Goal: Find specific page/section: Find specific page/section

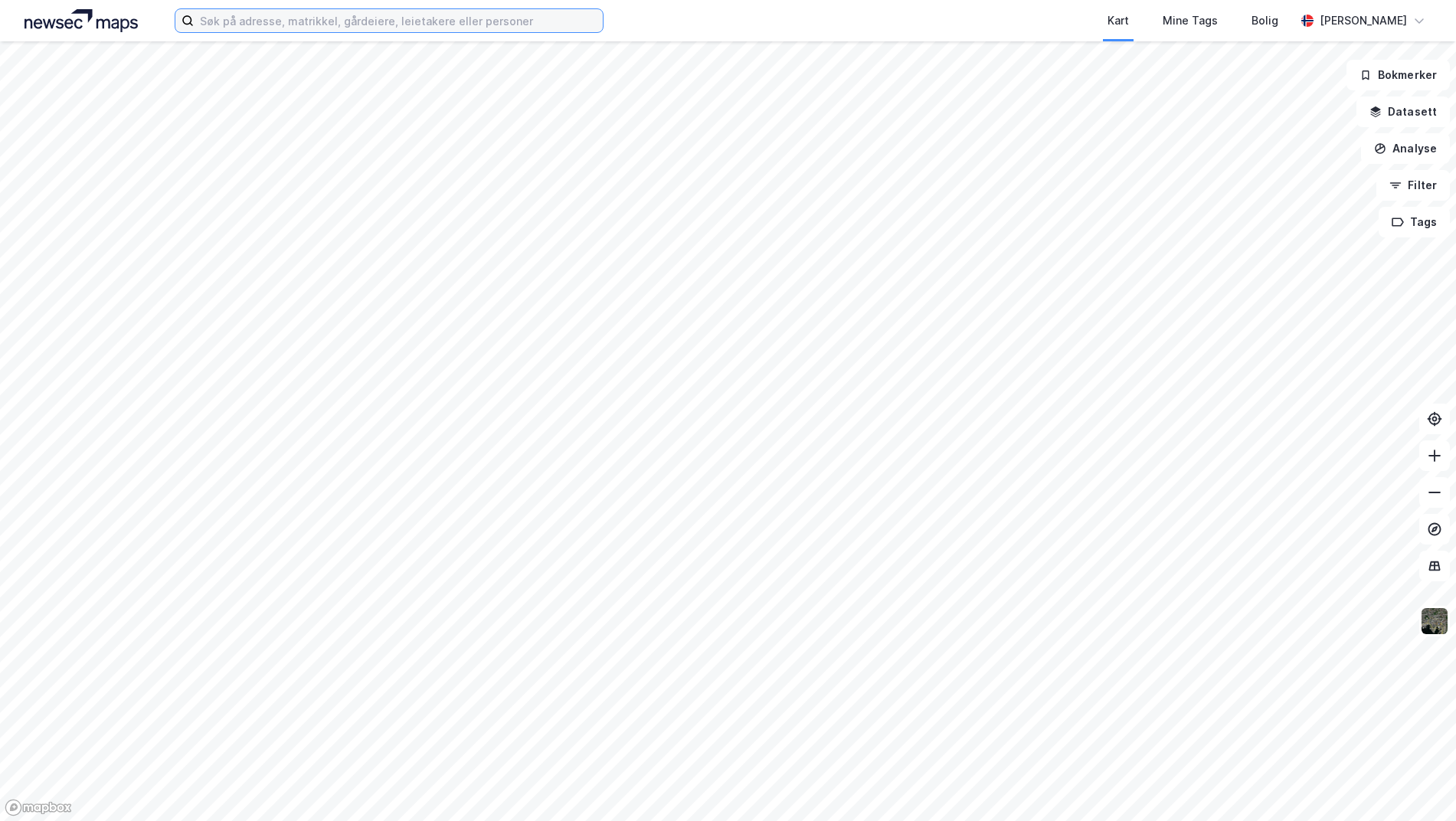
click at [384, 17] on input at bounding box center [398, 21] width 410 height 23
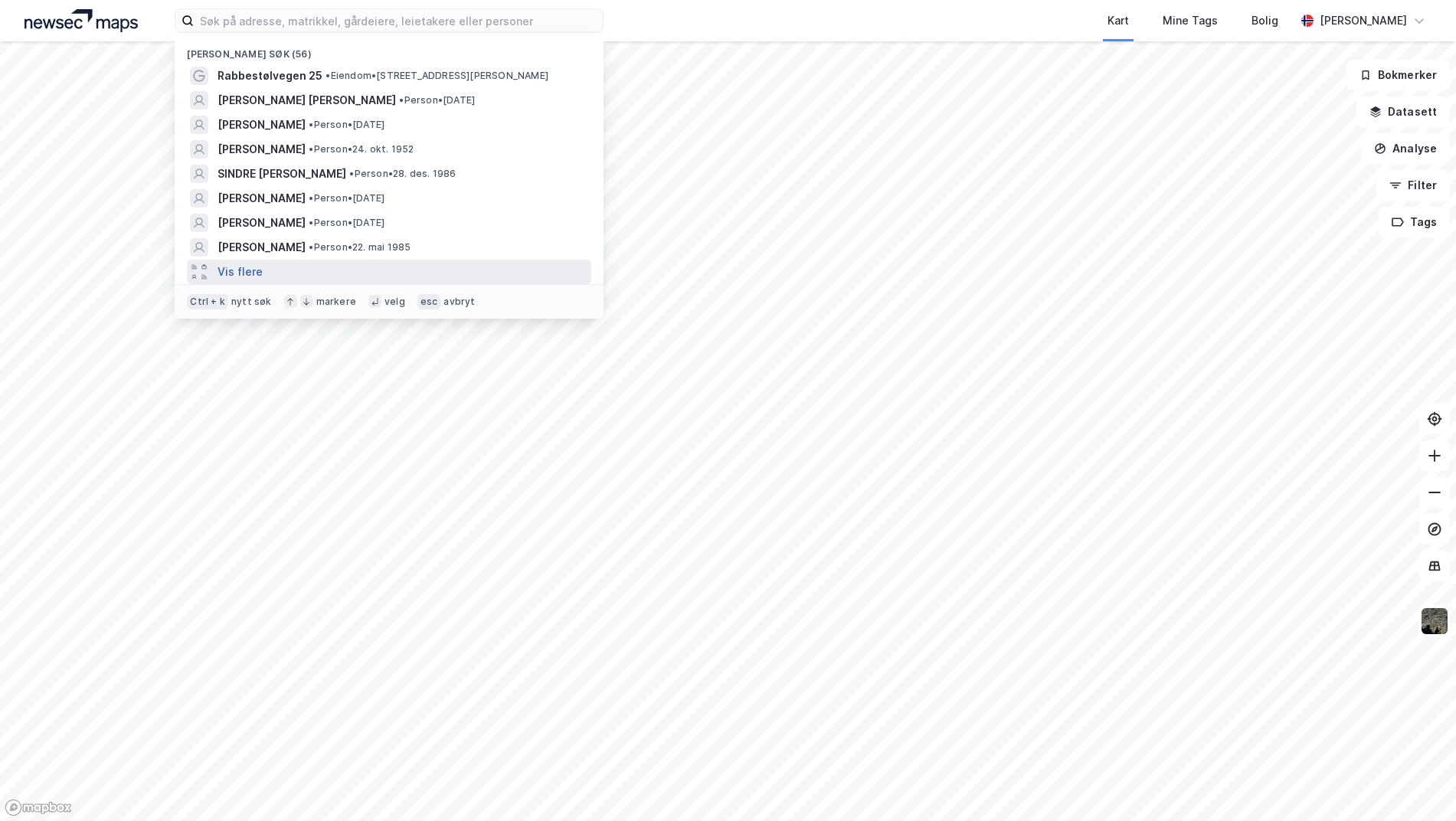
click at [258, 267] on button "Vis flere" at bounding box center [241, 271] width 46 height 18
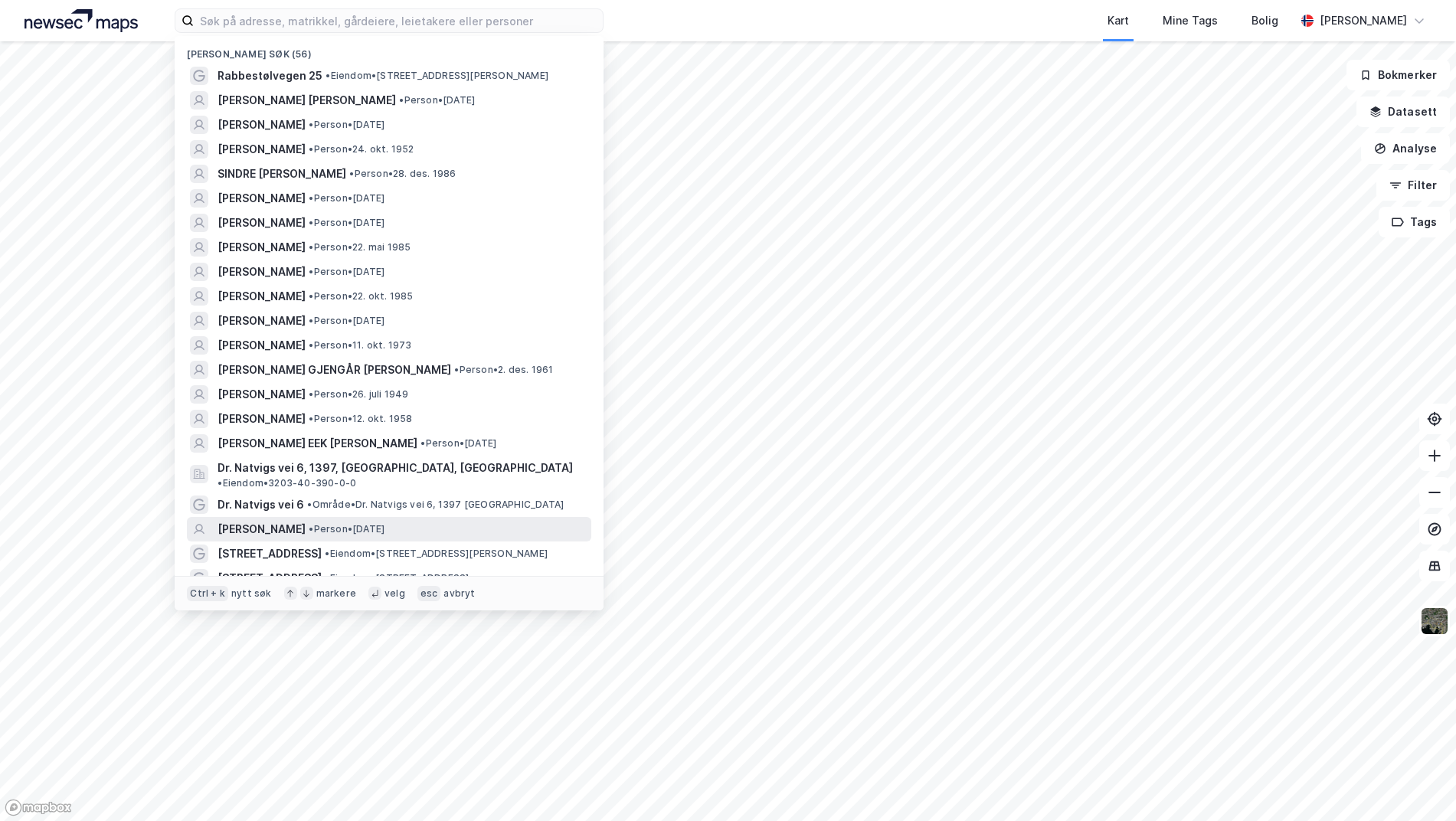
click at [271, 520] on span "[PERSON_NAME]" at bounding box center [262, 529] width 88 height 18
